Goal: Find specific page/section: Find specific page/section

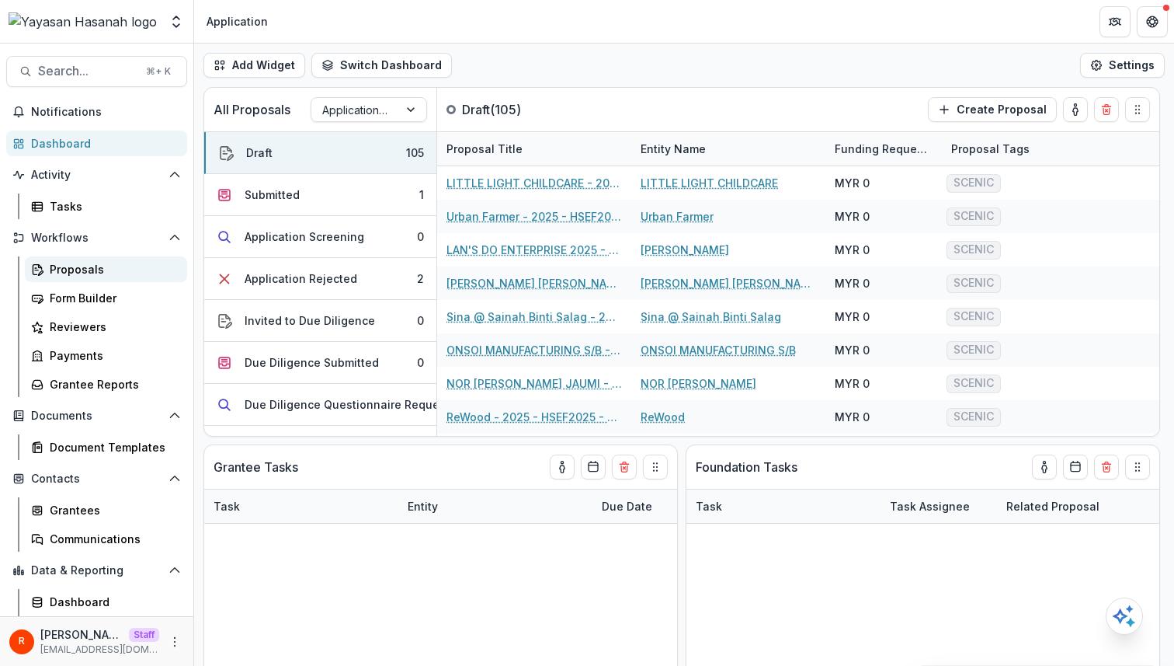
click at [93, 267] on div "Proposals" at bounding box center [112, 269] width 125 height 16
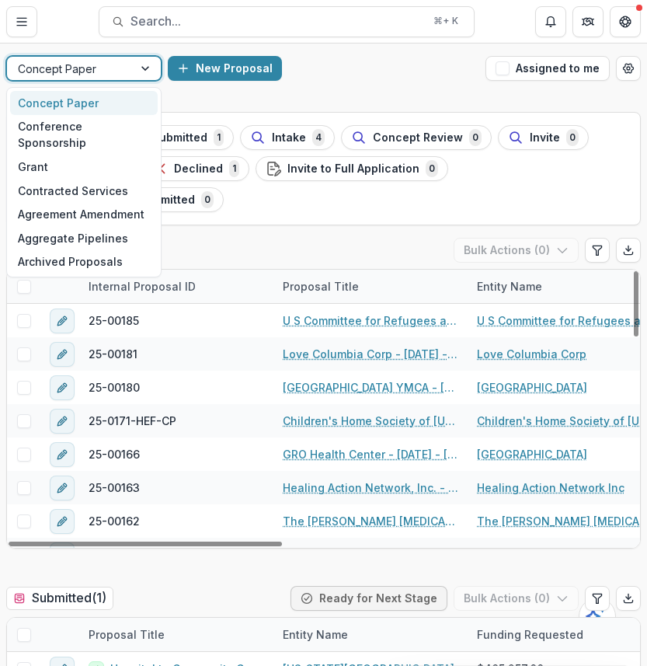
click at [98, 73] on div at bounding box center [70, 68] width 104 height 19
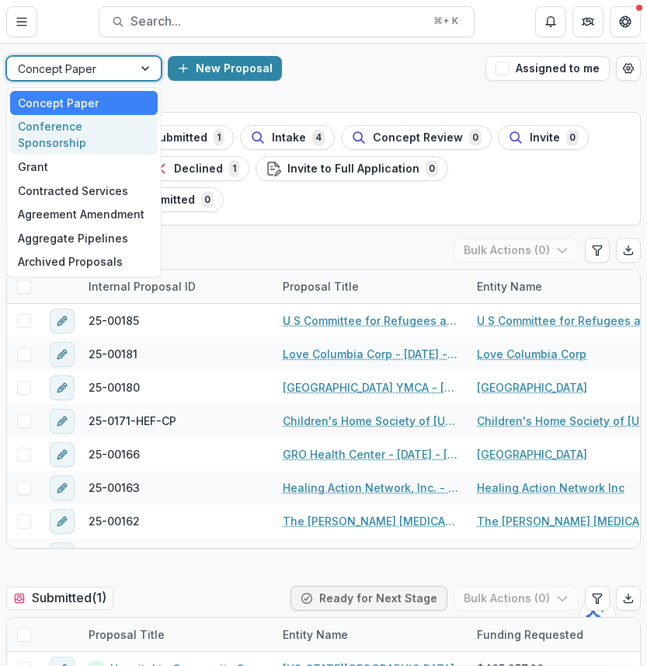
click at [91, 134] on div "Conference Sponsorship" at bounding box center [84, 135] width 148 height 40
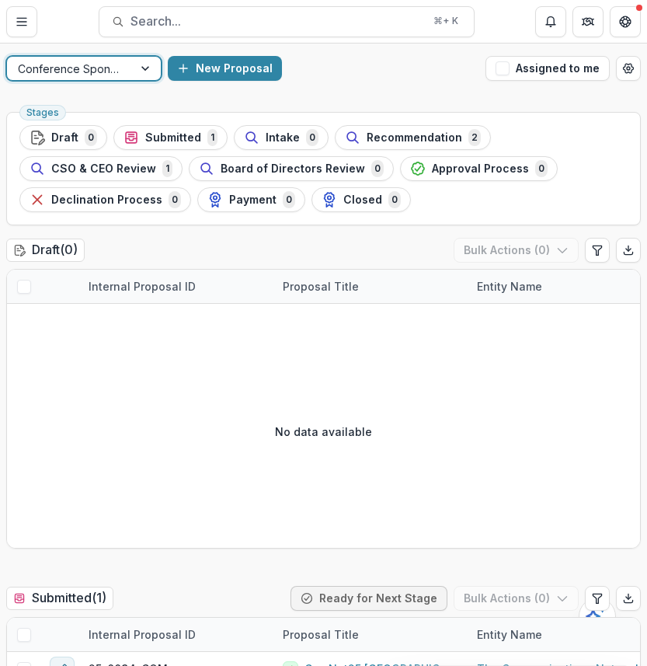
click at [96, 67] on div at bounding box center [70, 68] width 104 height 19
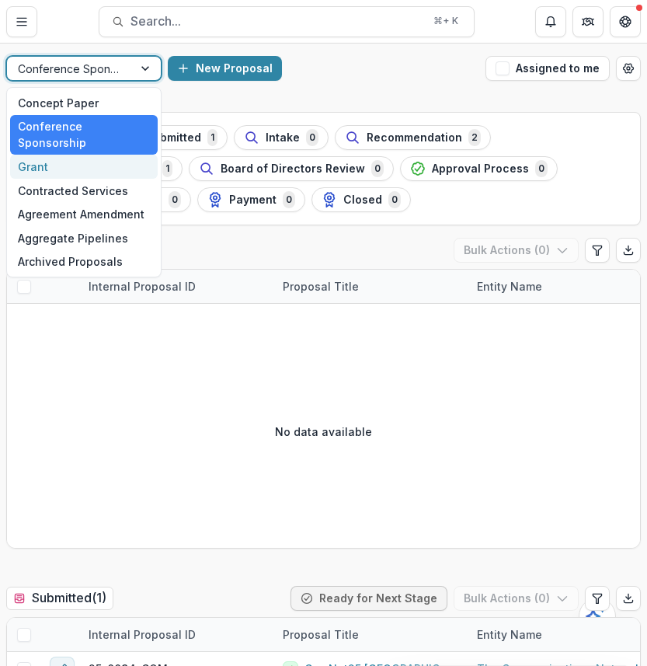
click at [82, 155] on div "Grant" at bounding box center [84, 167] width 148 height 24
